Goal: Task Accomplishment & Management: Manage account settings

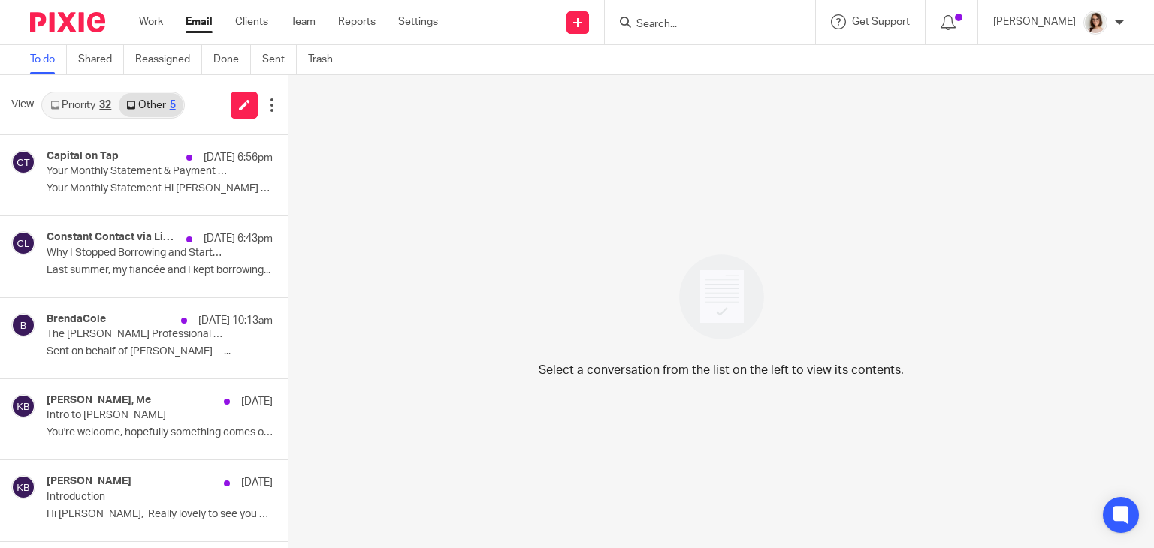
click at [195, 27] on link "Email" at bounding box center [199, 21] width 27 height 15
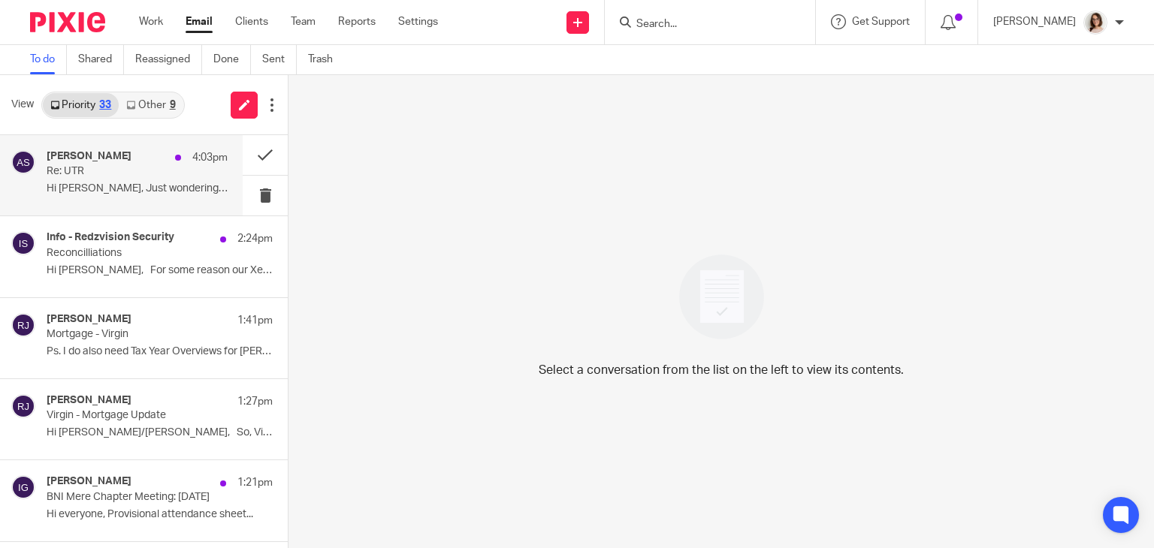
click at [134, 195] on p "Hi Caroline, Just wondering if you got..." at bounding box center [137, 189] width 181 height 13
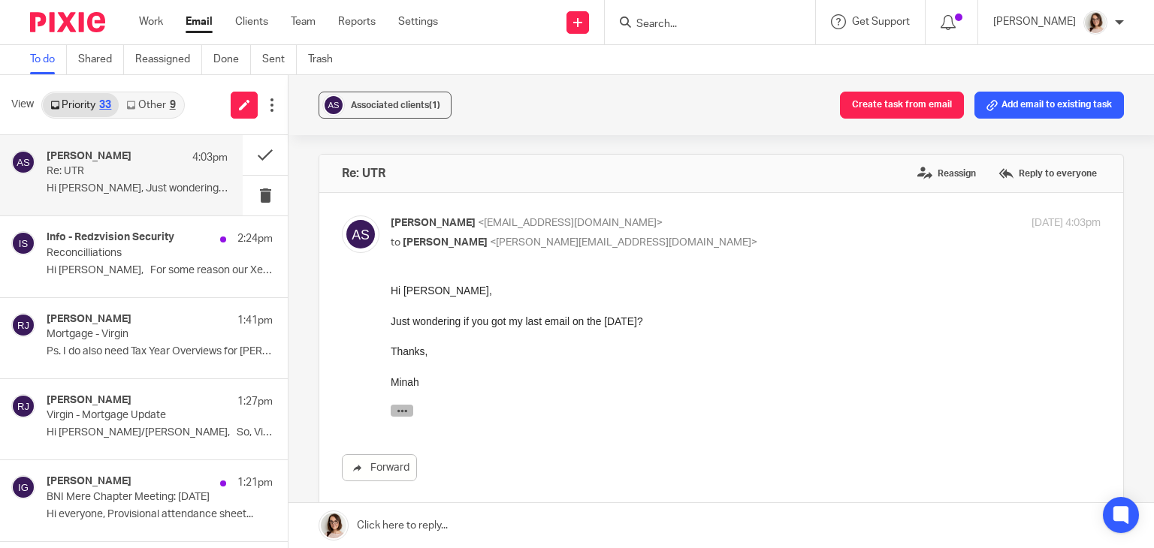
click at [400, 414] on icon "button" at bounding box center [402, 411] width 11 height 11
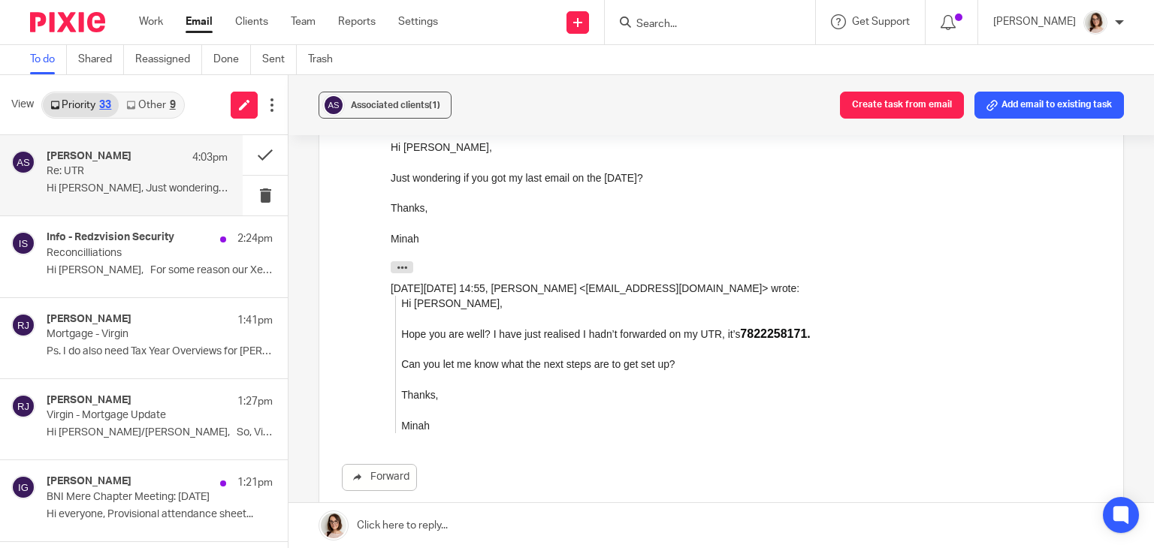
scroll to position [146, 0]
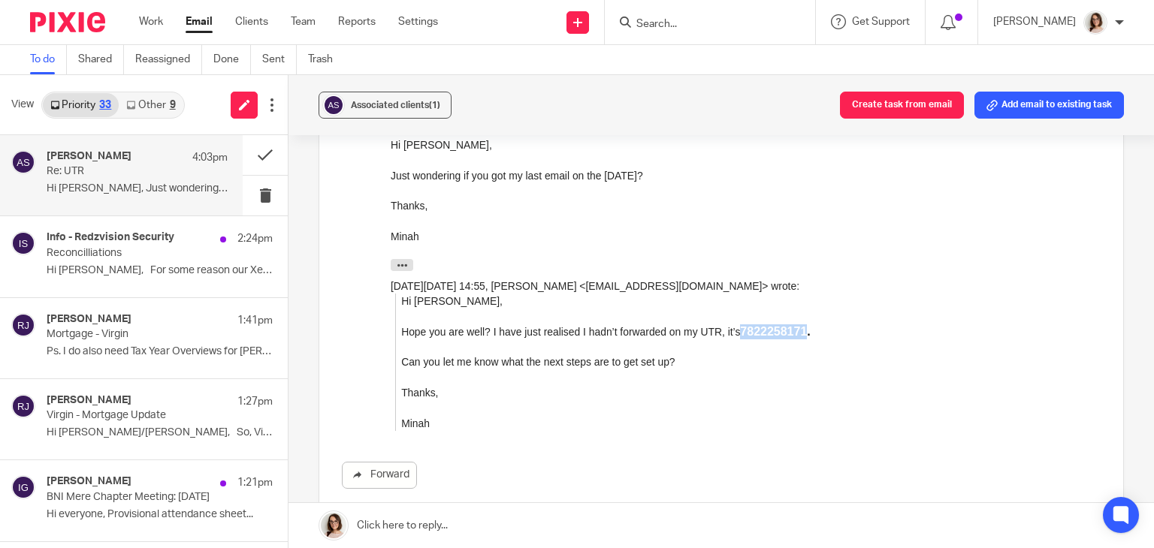
drag, startPoint x: 802, startPoint y: 331, endPoint x: 737, endPoint y: 333, distance: 65.4
click at [740, 333] on strong "7822258171." at bounding box center [775, 331] width 70 height 13
copy strong "7822258171"
click at [662, 19] on input "Search" at bounding box center [702, 25] width 135 height 14
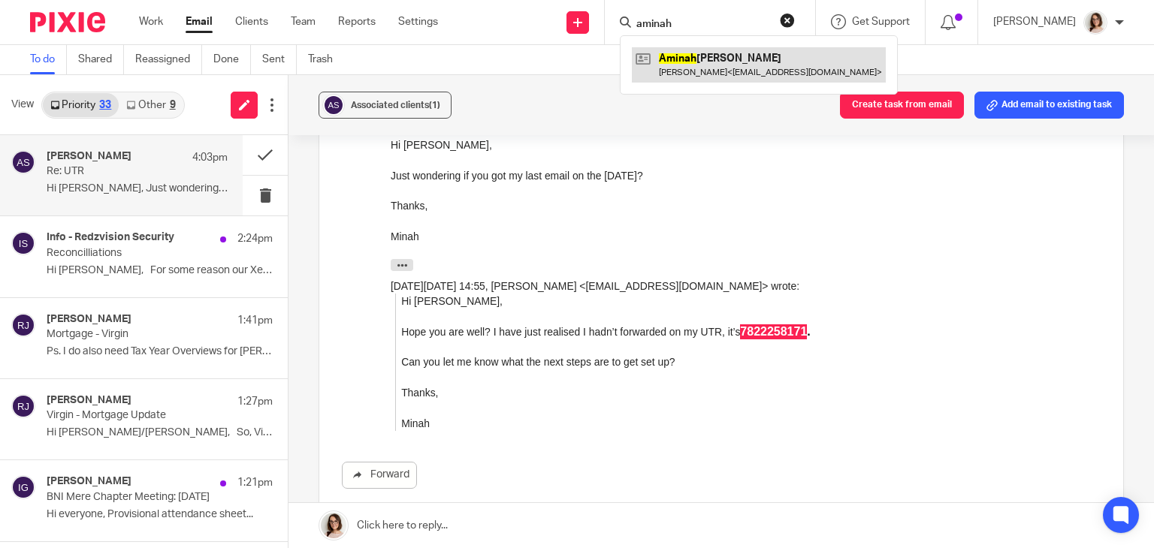
type input "aminah"
click at [691, 59] on link at bounding box center [759, 64] width 254 height 35
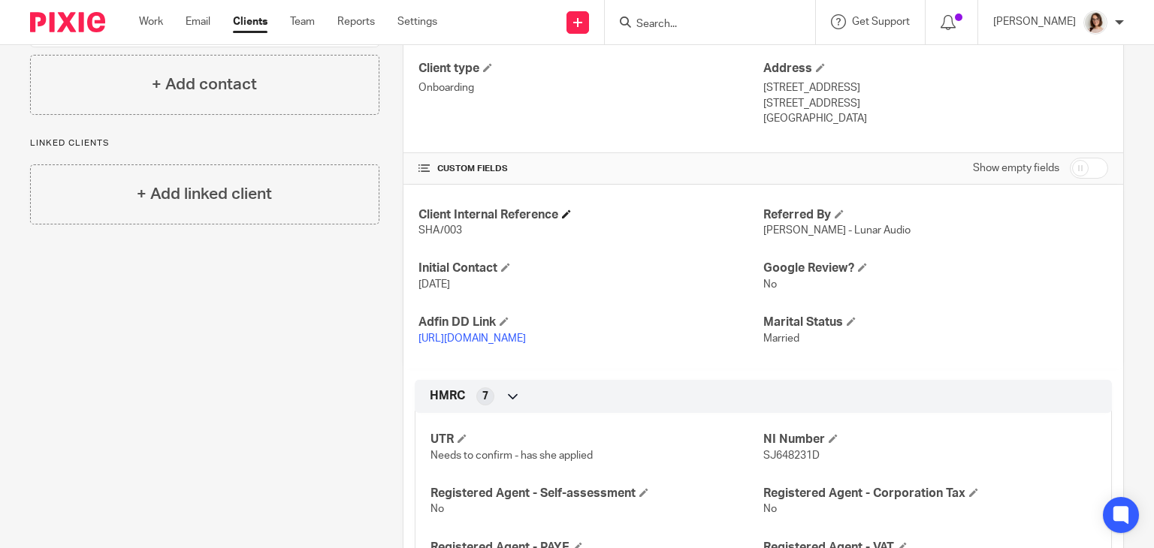
scroll to position [313, 0]
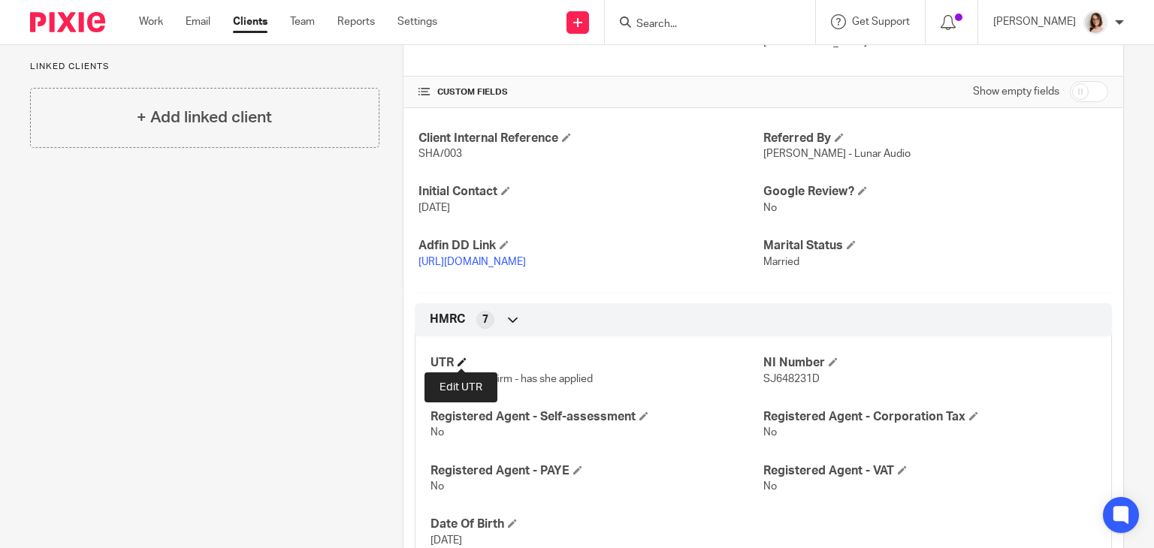
click at [457, 361] on span at bounding box center [461, 362] width 9 height 9
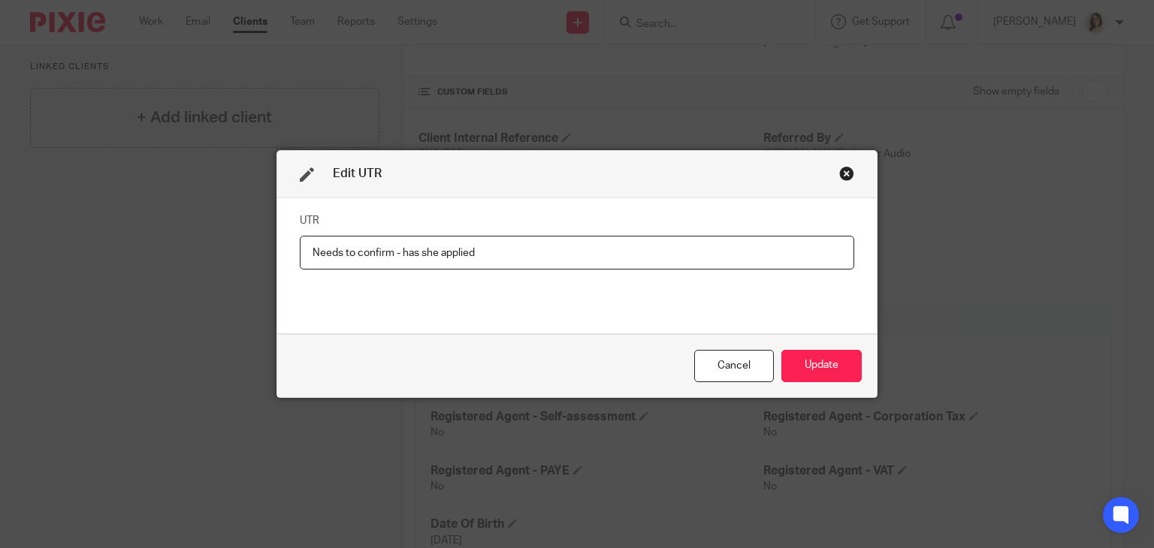
drag, startPoint x: 509, startPoint y: 258, endPoint x: 246, endPoint y: 305, distance: 266.4
click at [246, 305] on div "Edit UTR UTR Needs to confirm - has she applied Cancel Update" at bounding box center [577, 274] width 1154 height 548
type input "7822258171"
click at [811, 357] on button "Update" at bounding box center [821, 366] width 80 height 32
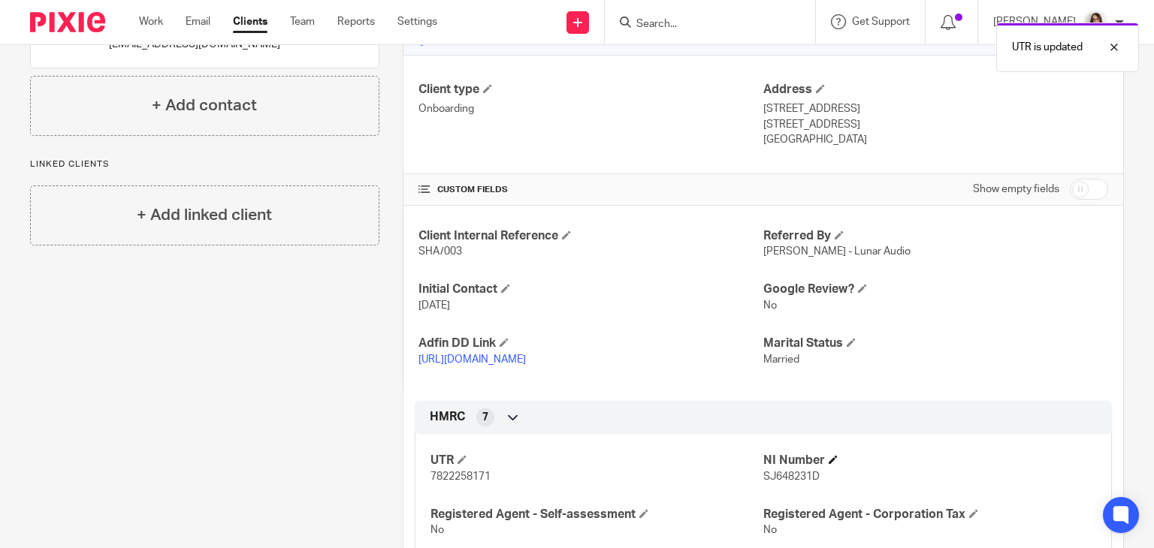
scroll to position [168, 0]
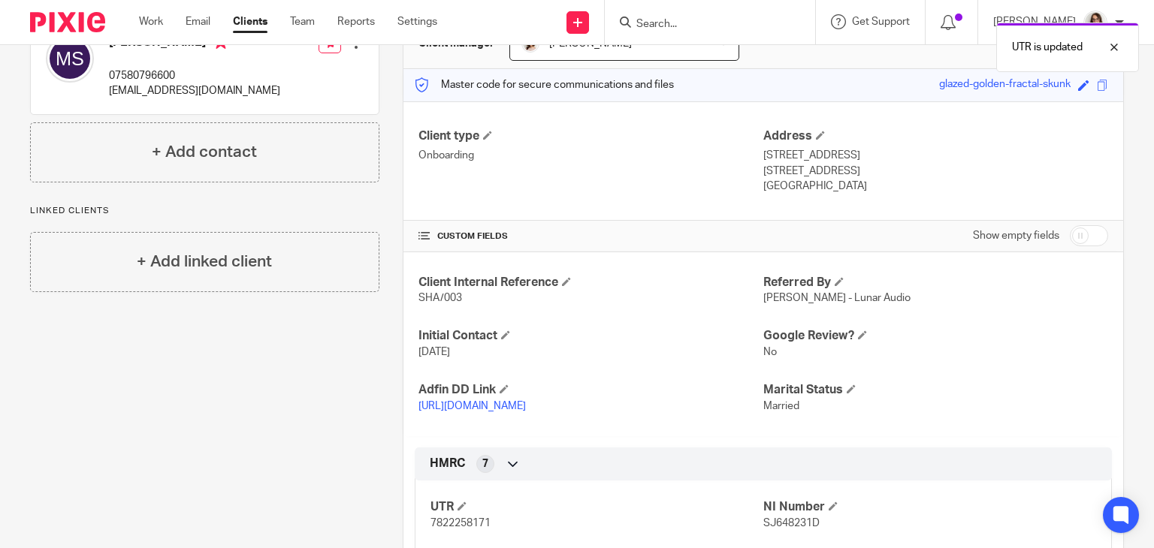
click at [1070, 231] on input "checkbox" at bounding box center [1089, 235] width 38 height 21
checkbox input "true"
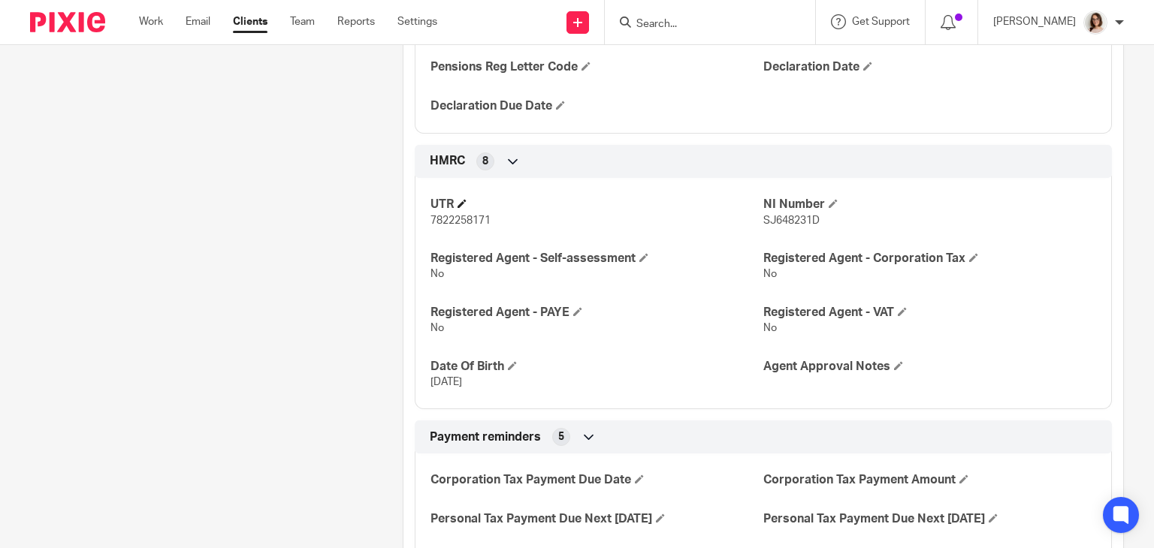
scroll to position [959, 0]
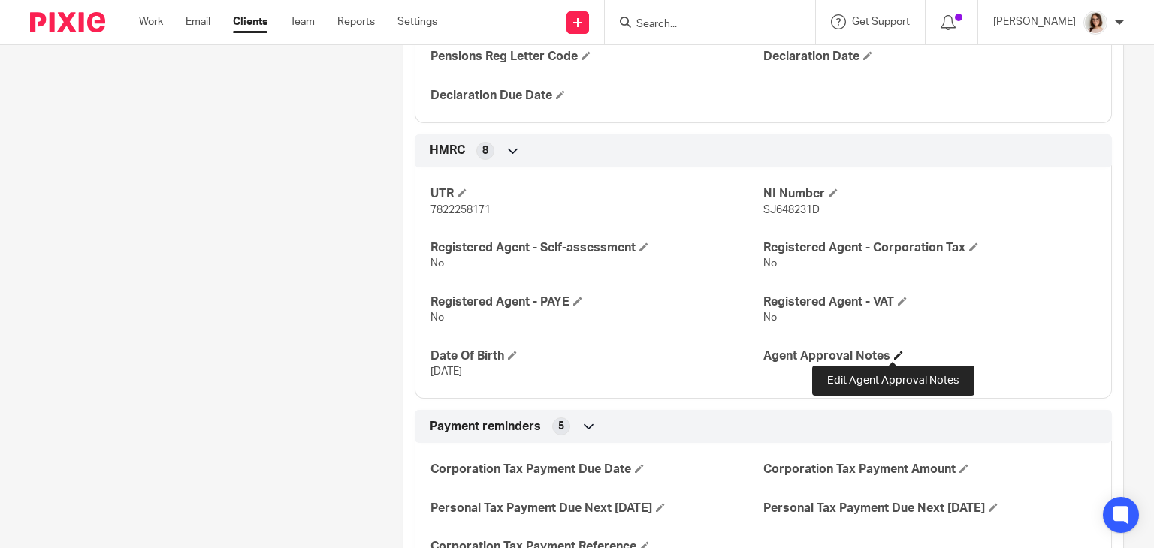
click at [895, 355] on span at bounding box center [898, 355] width 9 height 9
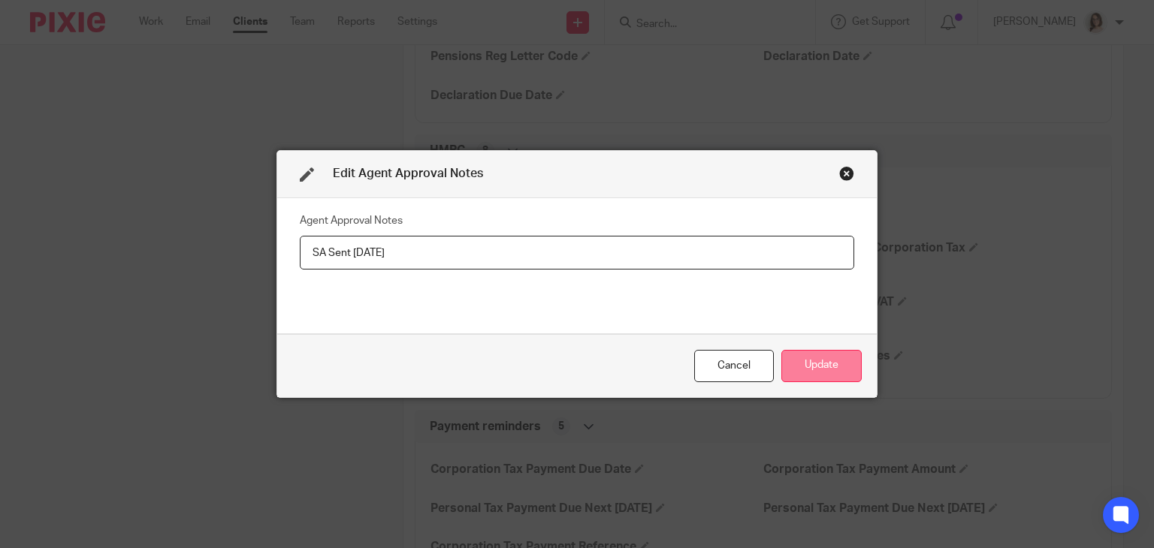
type input "SA Sent [DATE]"
click at [822, 353] on button "Update" at bounding box center [821, 366] width 80 height 32
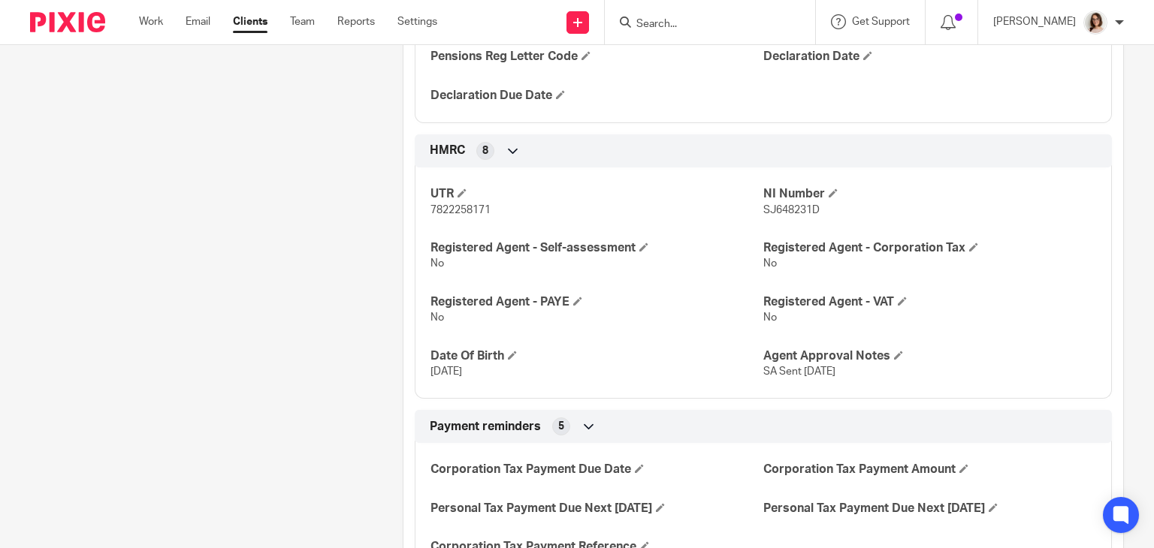
click at [439, 209] on span "7822258171" at bounding box center [460, 210] width 60 height 11
copy span "7822258171"
click at [795, 210] on span "SJ648231D" at bounding box center [791, 210] width 56 height 11
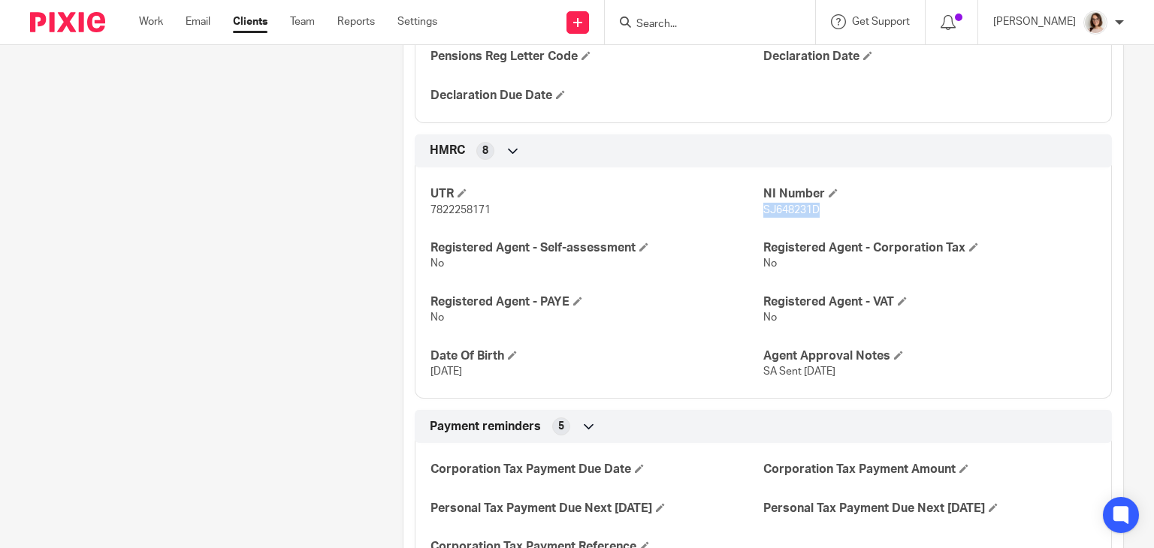
copy span "SJ648231D"
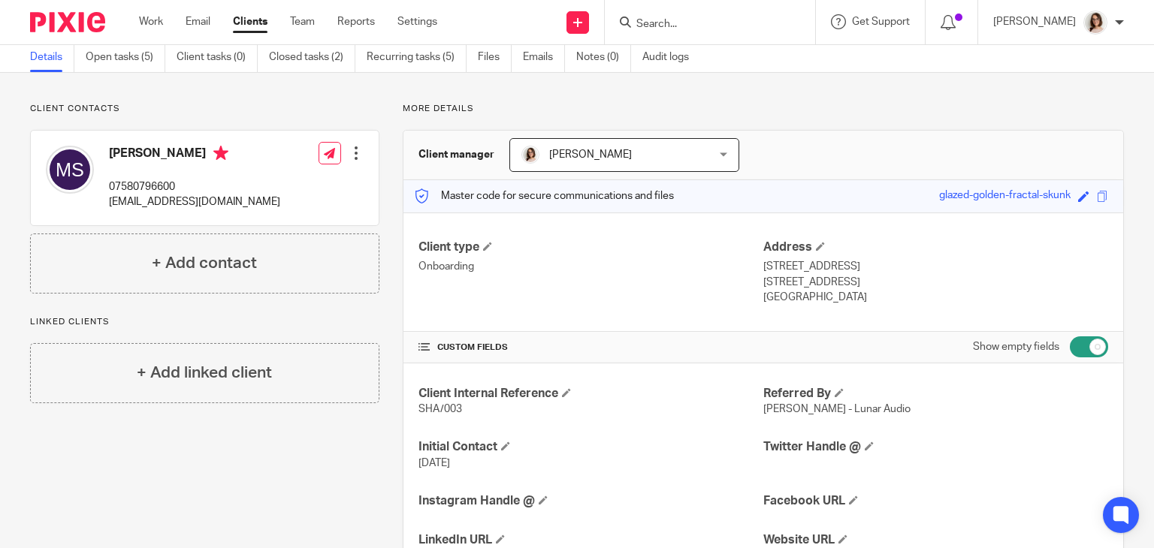
scroll to position [53, 0]
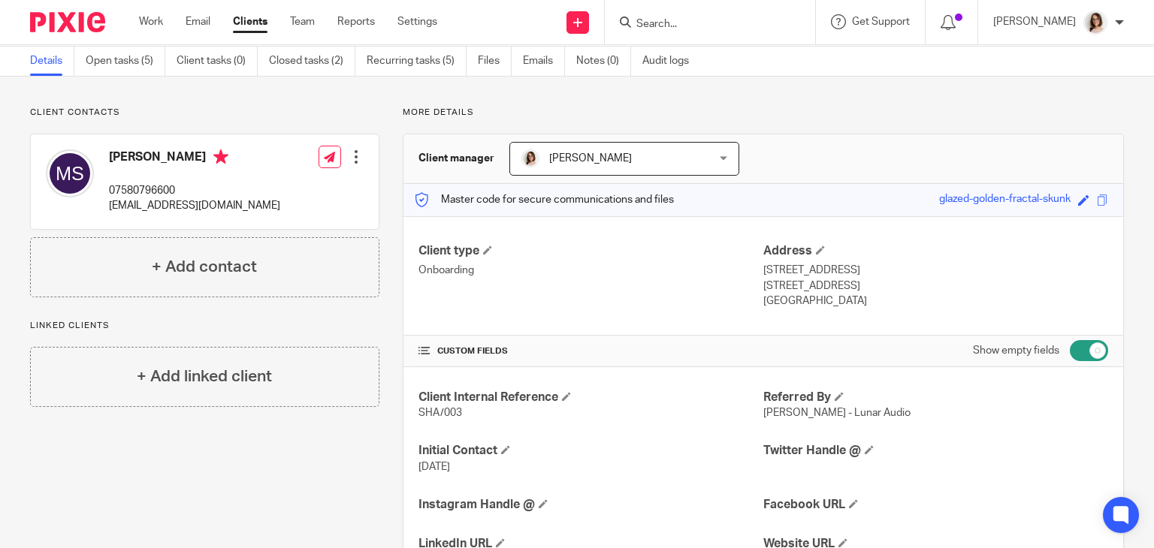
drag, startPoint x: 844, startPoint y: 285, endPoint x: 805, endPoint y: 287, distance: 38.3
click at [805, 287] on p "[STREET_ADDRESS]" at bounding box center [935, 286] width 345 height 15
copy p "L23 7XG"
drag, startPoint x: 459, startPoint y: 406, endPoint x: 409, endPoint y: 415, distance: 50.4
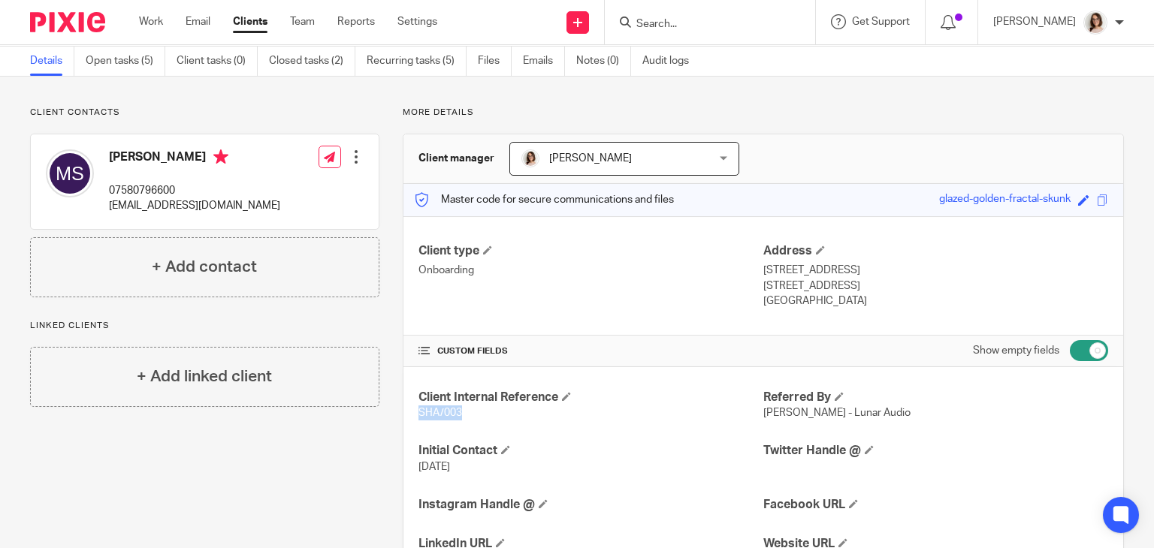
copy span "SHA/003"
